Goal: Find specific page/section: Find specific page/section

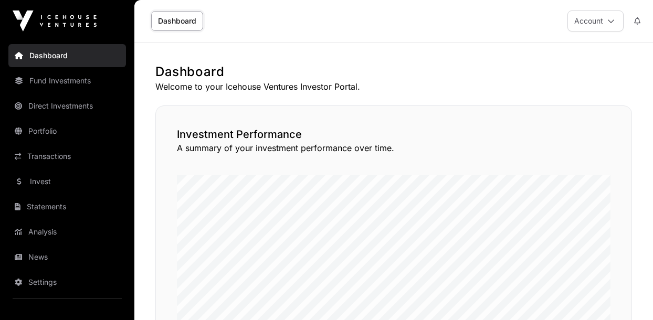
scroll to position [492, 0]
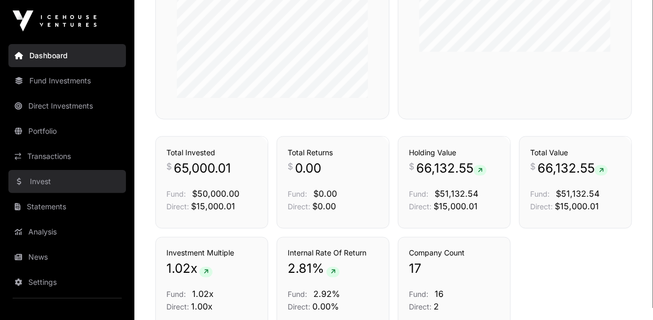
click at [38, 185] on link "Invest" at bounding box center [66, 181] width 117 height 23
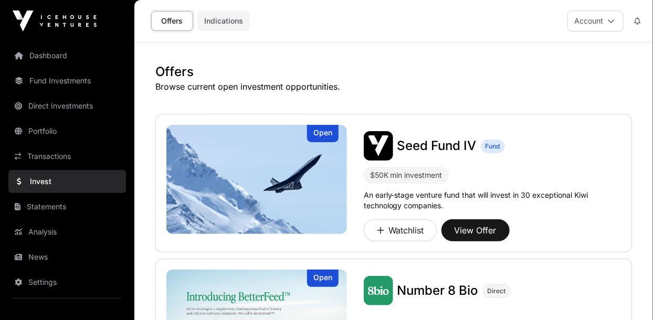
click at [217, 28] on link "Indications" at bounding box center [223, 21] width 52 height 20
click at [225, 22] on link "Indications" at bounding box center [223, 21] width 52 height 20
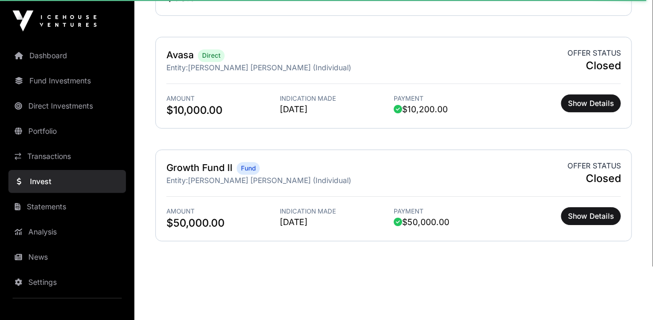
scroll to position [1207, 0]
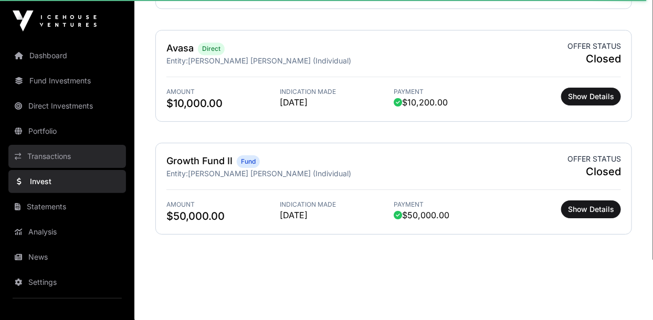
click at [41, 158] on link "Transactions" at bounding box center [66, 156] width 117 height 23
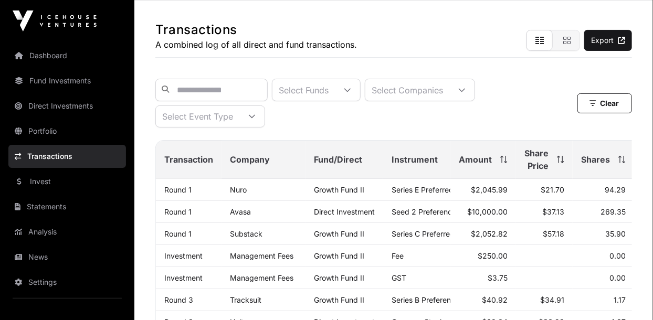
scroll to position [42, 0]
click at [174, 190] on link "Round 1" at bounding box center [177, 189] width 27 height 9
